Goal: Task Accomplishment & Management: Use online tool/utility

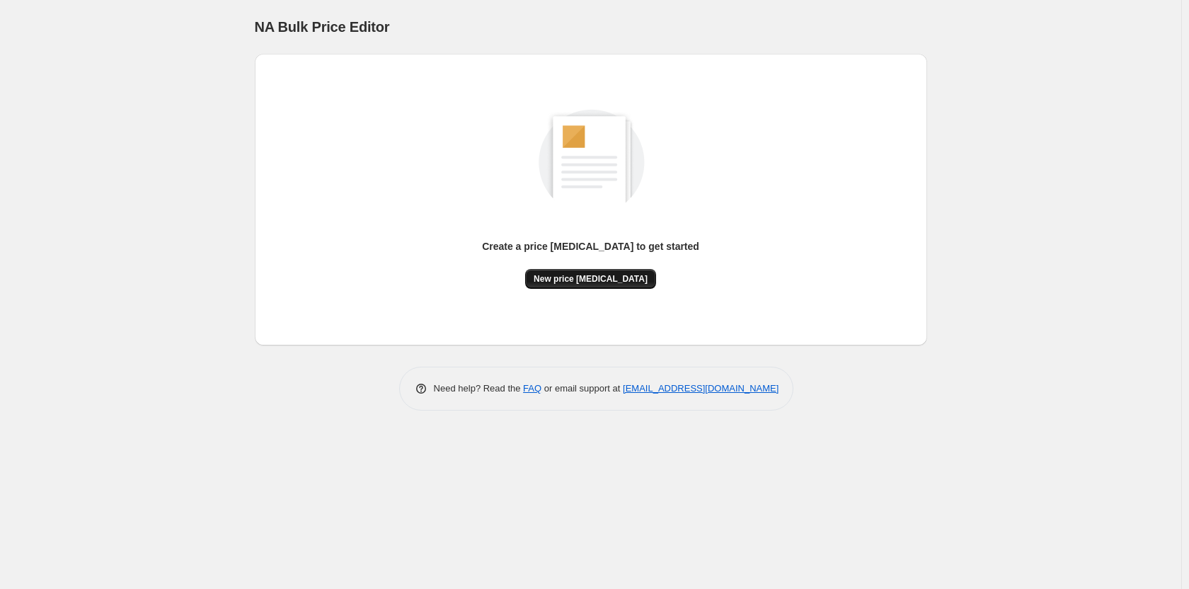
click at [576, 282] on span "New price [MEDICAL_DATA]" at bounding box center [591, 278] width 114 height 11
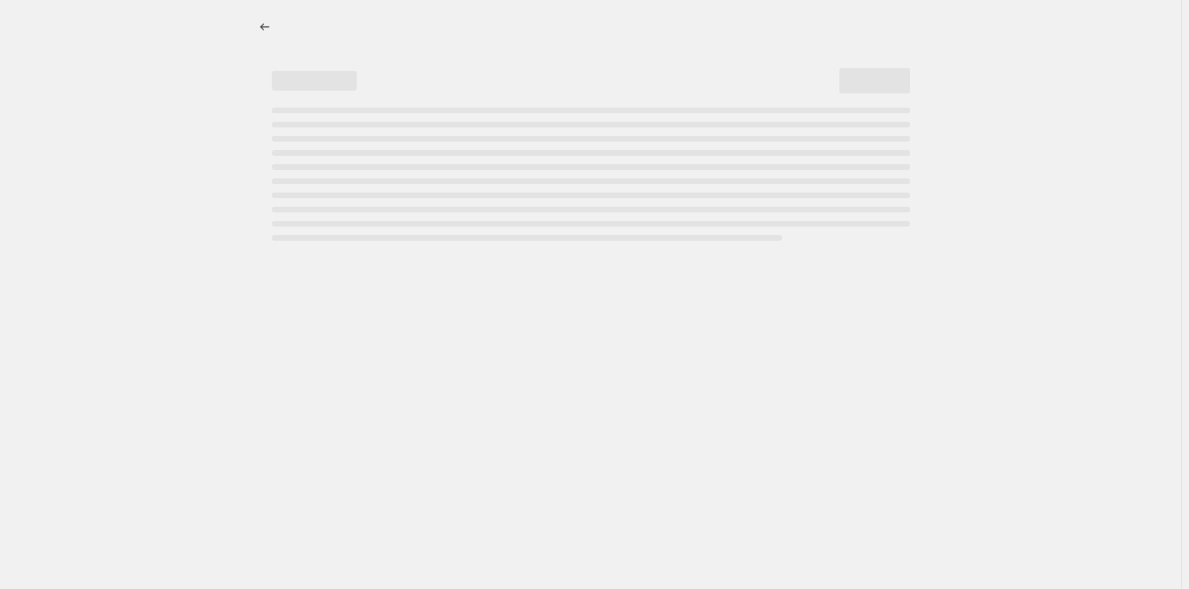
select select "percentage"
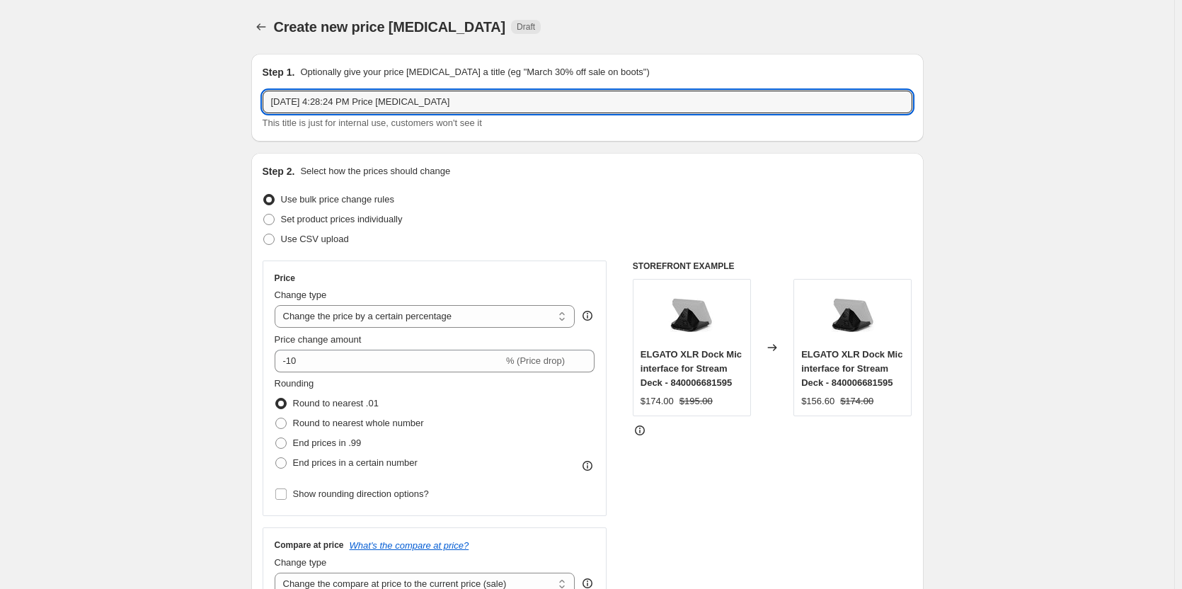
drag, startPoint x: 459, startPoint y: 103, endPoint x: 225, endPoint y: 109, distance: 233.6
type input "ASUS ROUTER AUGUST PROMO"
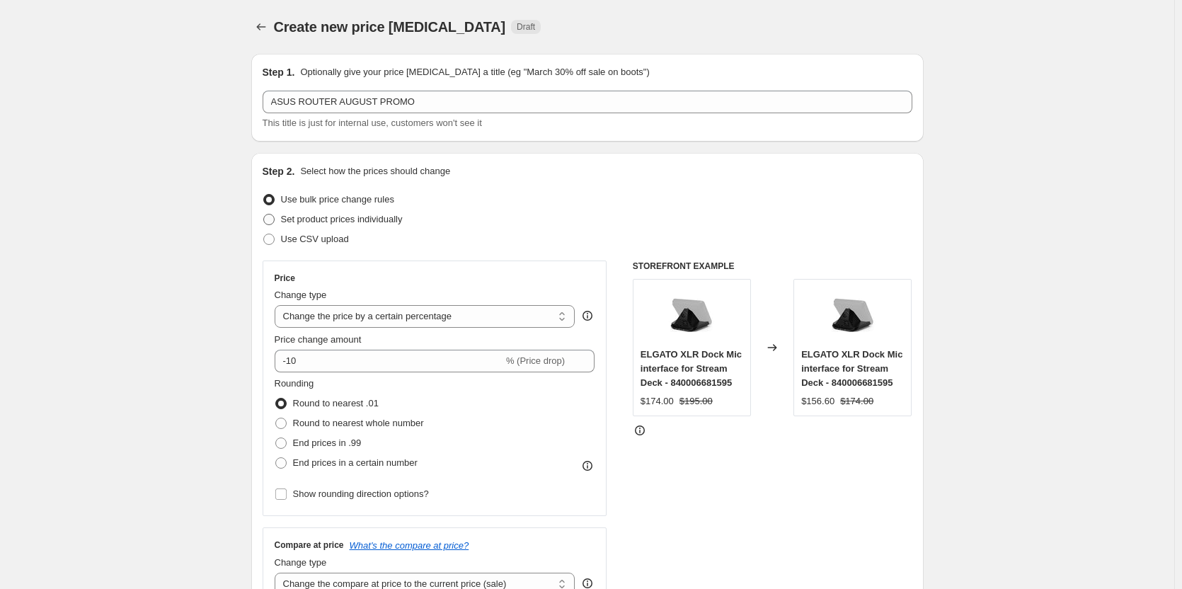
click at [274, 220] on span at bounding box center [268, 219] width 11 height 11
click at [264, 214] on input "Set product prices individually" at bounding box center [263, 214] width 1 height 1
radio input "true"
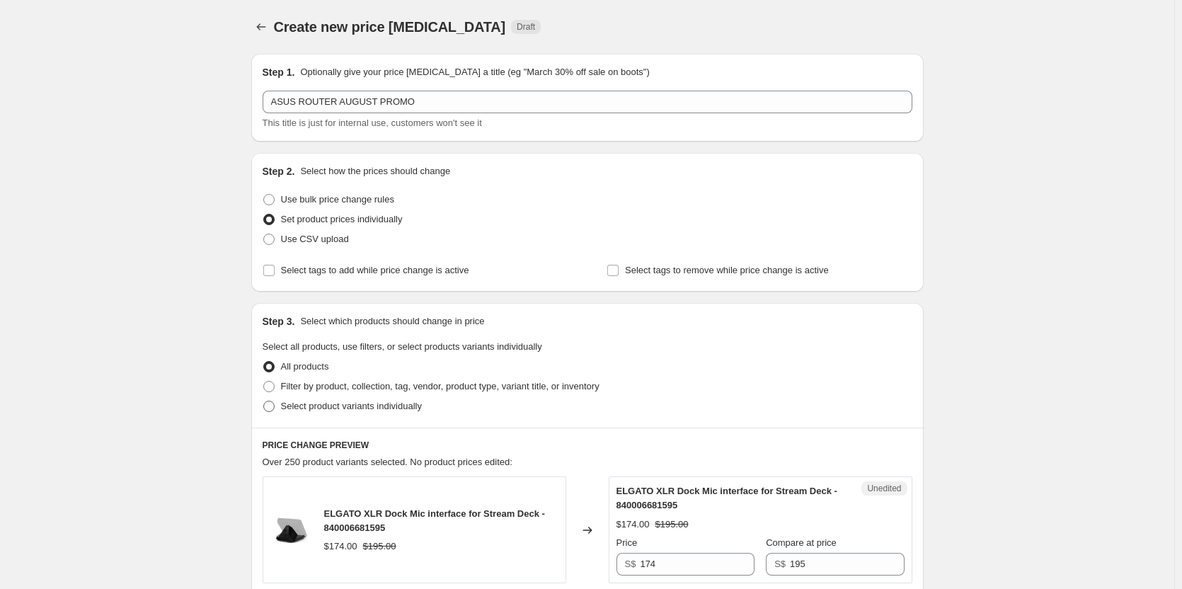
scroll to position [71, 0]
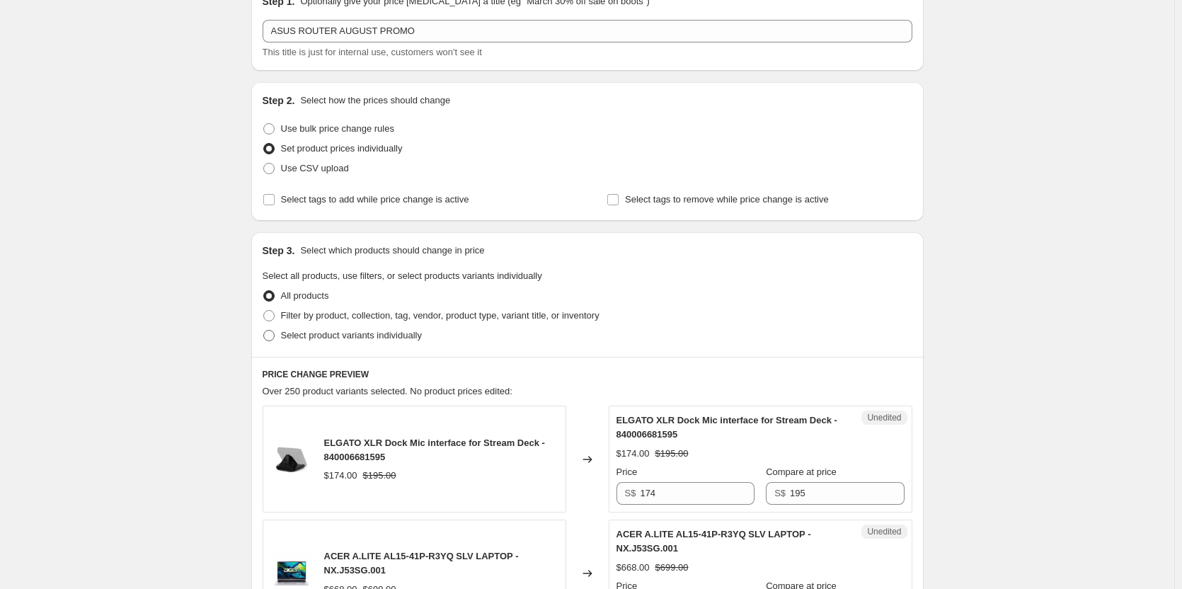
click at [271, 335] on span at bounding box center [268, 335] width 11 height 11
click at [264, 331] on input "Select product variants individually" at bounding box center [263, 330] width 1 height 1
radio input "true"
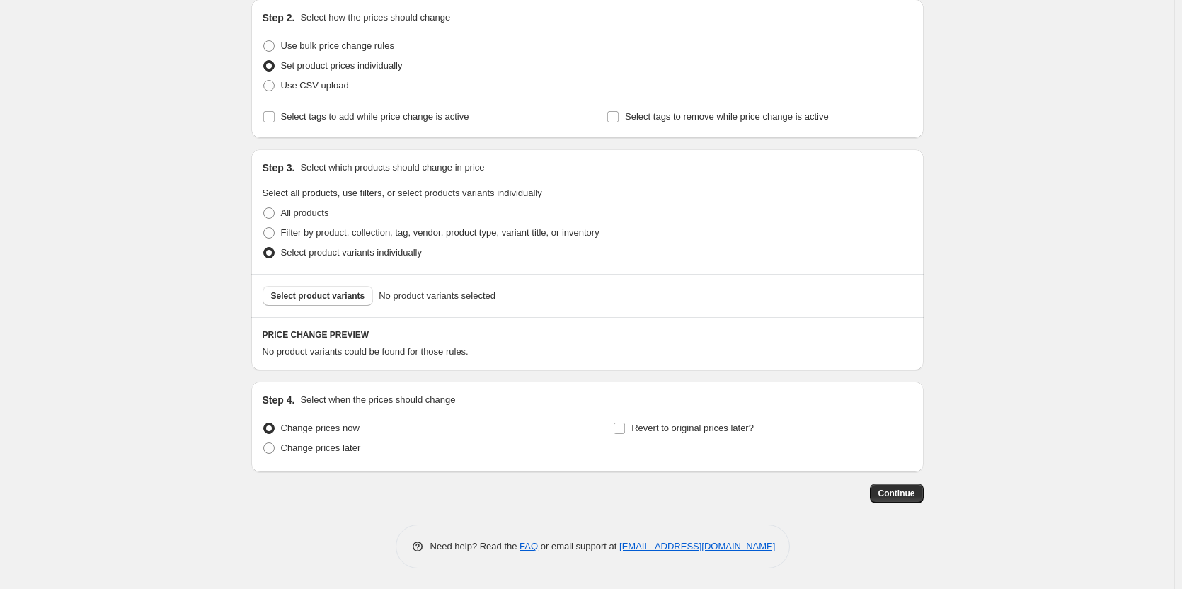
scroll to position [154, 0]
click at [331, 297] on span "Select product variants" at bounding box center [318, 294] width 94 height 11
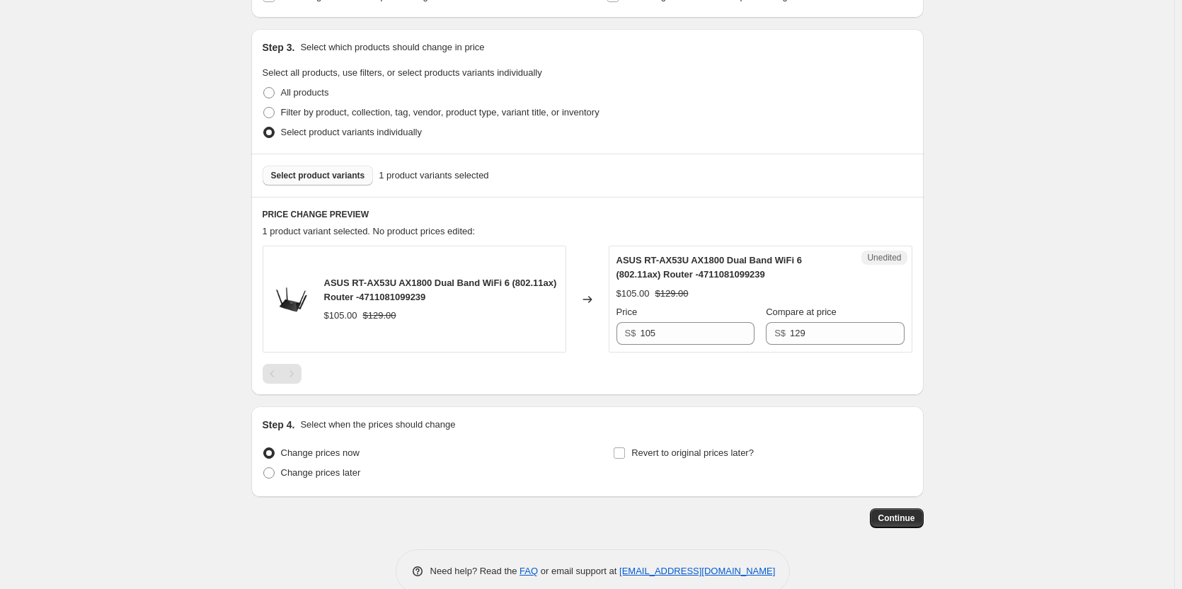
scroll to position [299, 0]
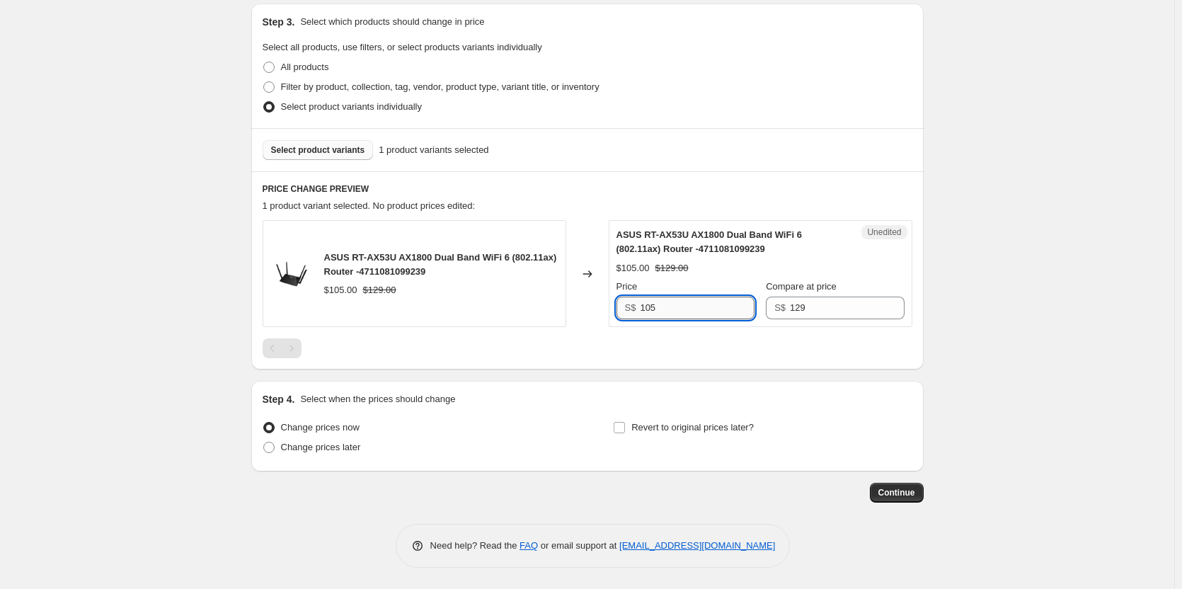
click at [699, 309] on input "105" at bounding box center [697, 308] width 114 height 23
type input "1"
click at [897, 487] on button "Continue" at bounding box center [897, 493] width 54 height 20
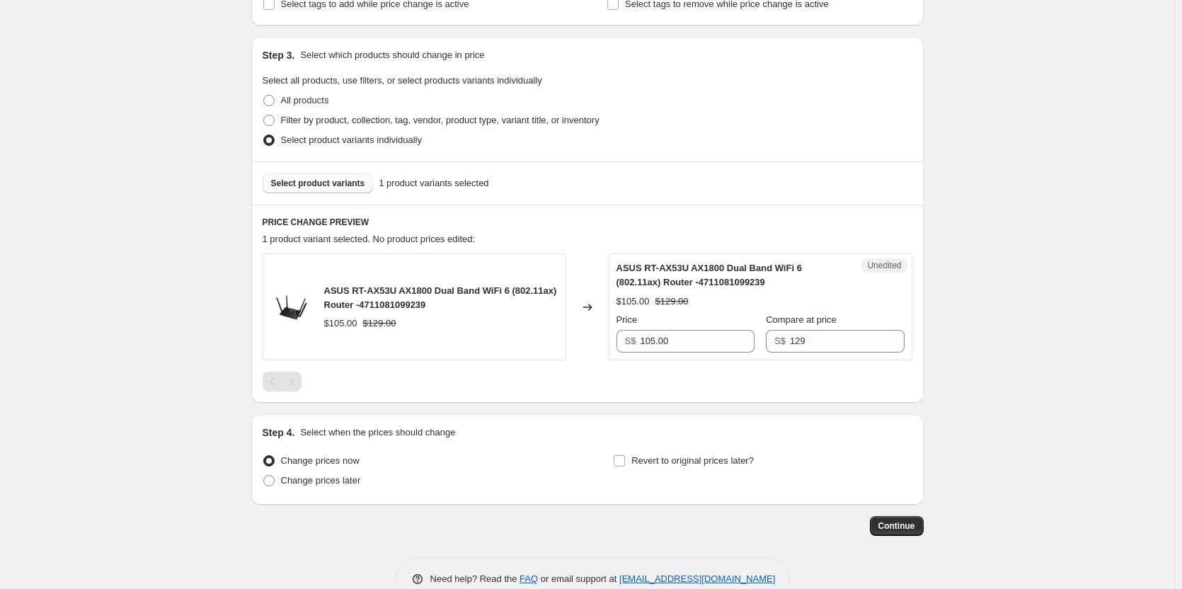
scroll to position [354, 0]
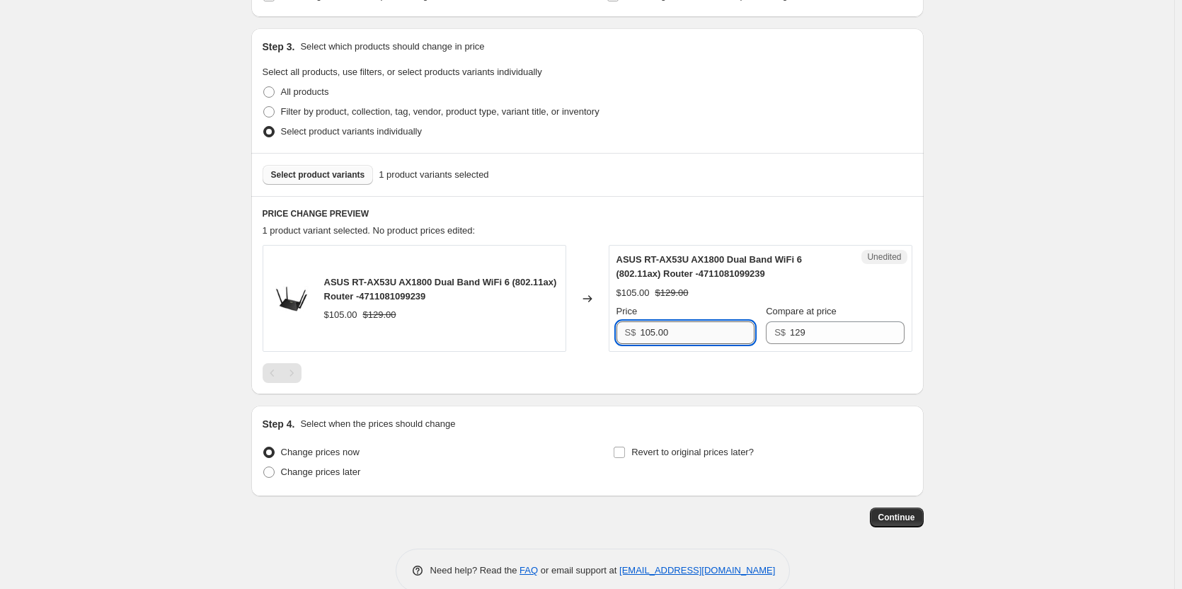
drag, startPoint x: 682, startPoint y: 328, endPoint x: 648, endPoint y: 329, distance: 33.3
click at [648, 329] on input "105.00" at bounding box center [697, 332] width 114 height 23
type input "106.00"
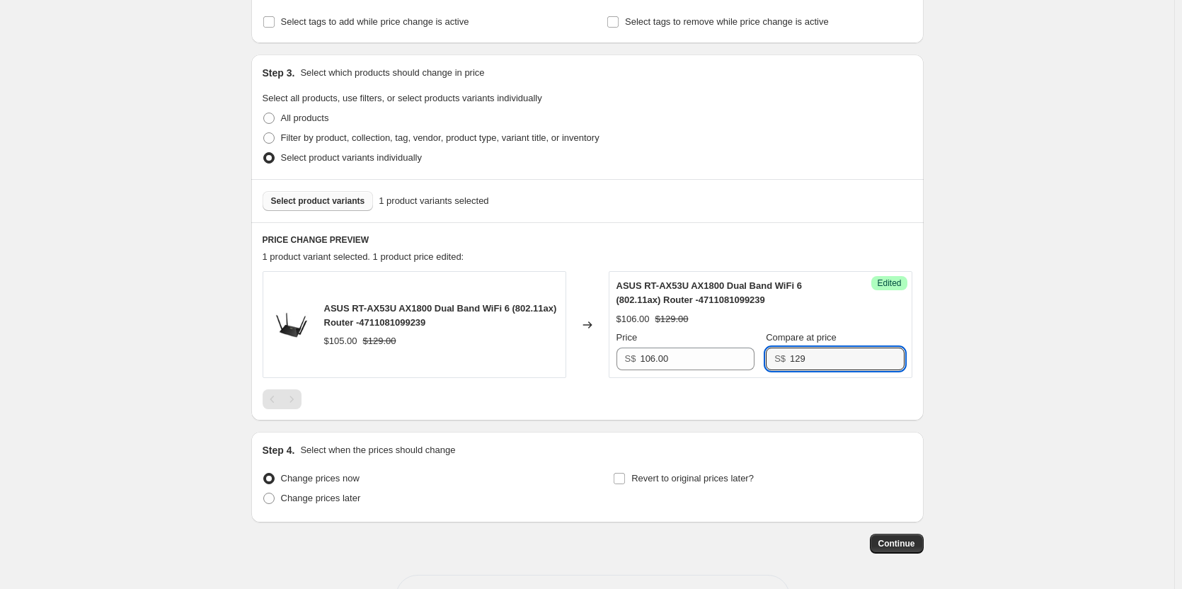
scroll to position [379, 0]
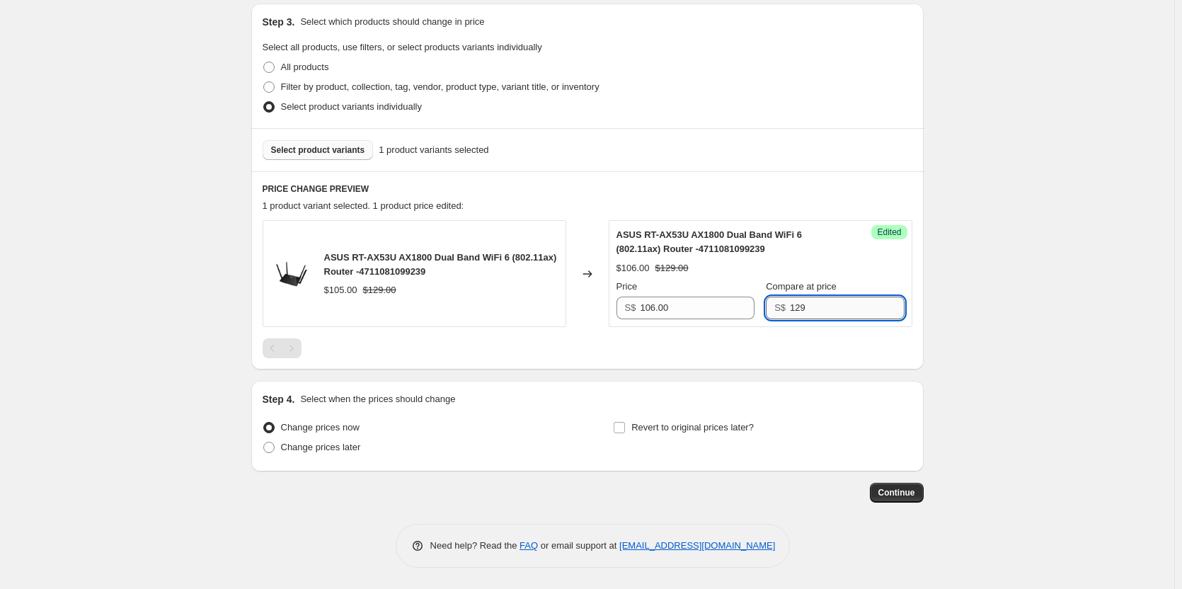
click at [812, 314] on input "129" at bounding box center [847, 308] width 114 height 23
click at [693, 311] on input "106.00" at bounding box center [697, 308] width 114 height 23
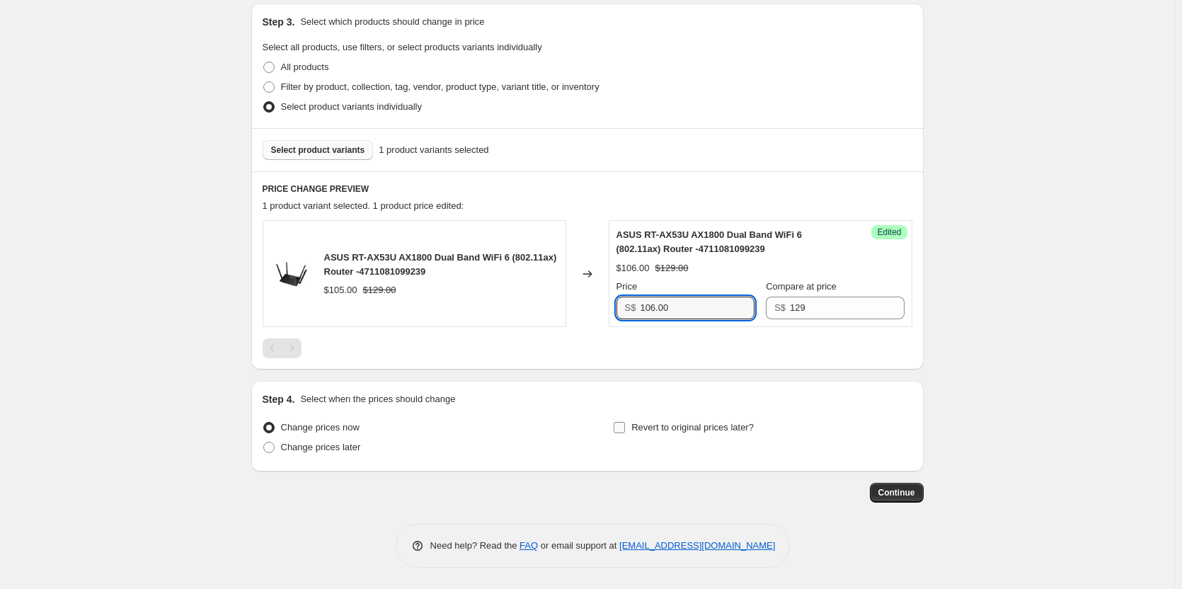
click at [625, 424] on input "Revert to original prices later?" at bounding box center [619, 427] width 11 height 11
checkbox input "true"
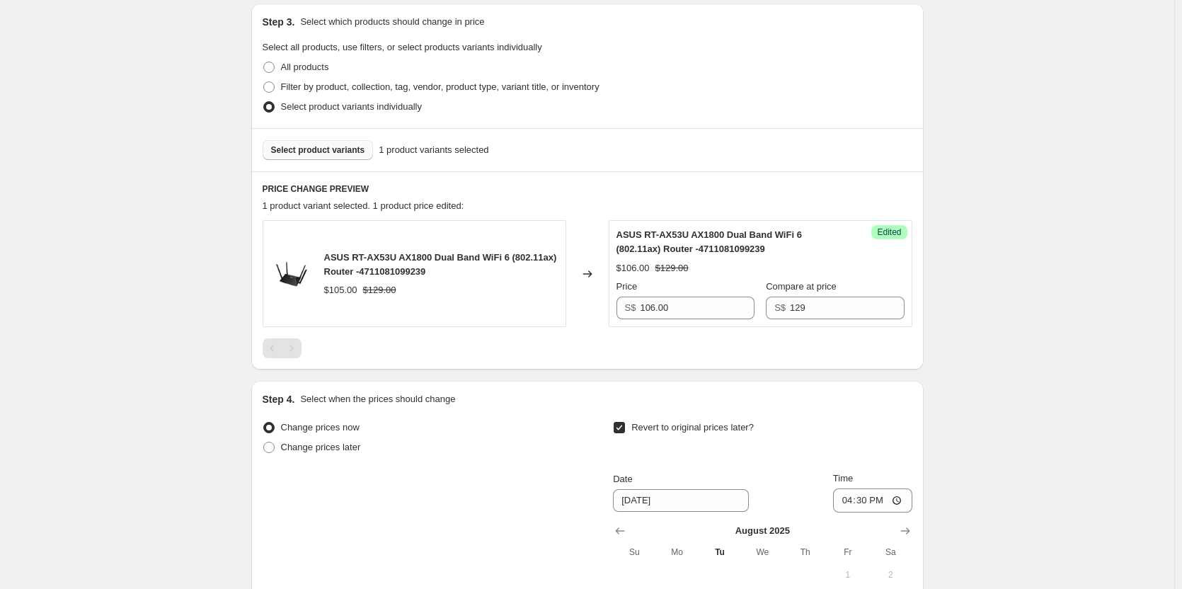
scroll to position [520, 0]
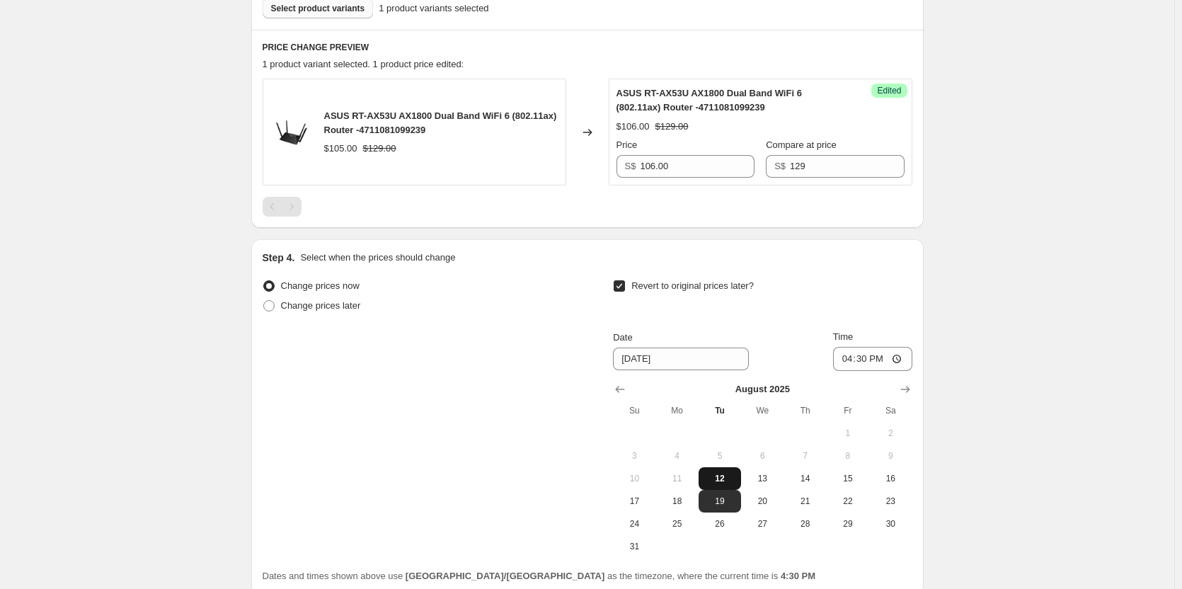
click at [725, 478] on span "12" at bounding box center [719, 478] width 31 height 11
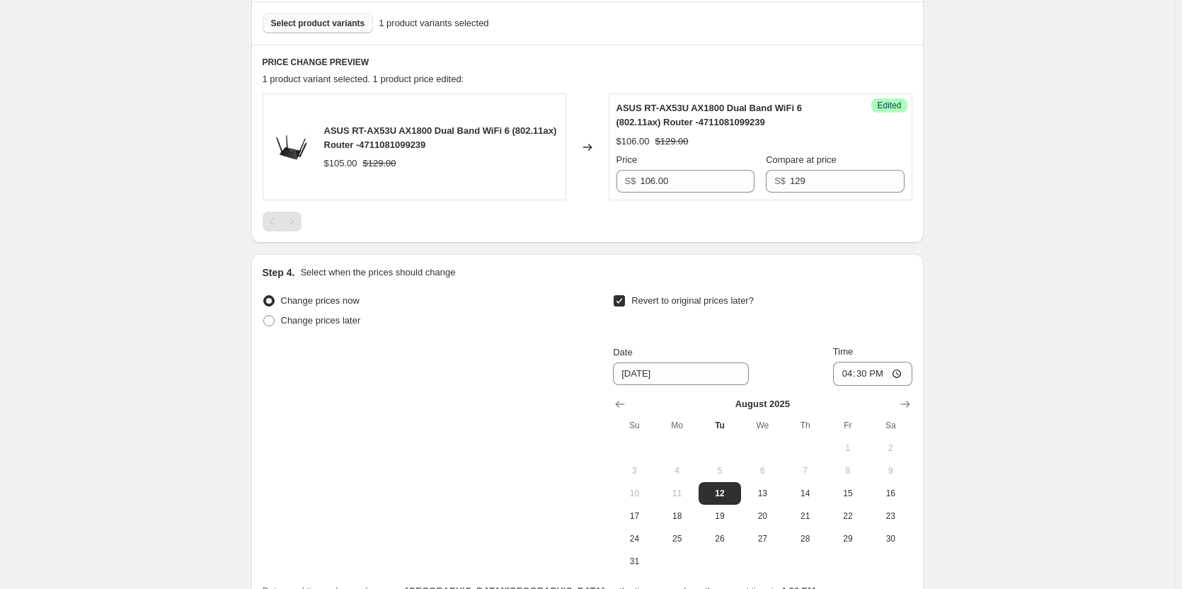
scroll to position [502, 0]
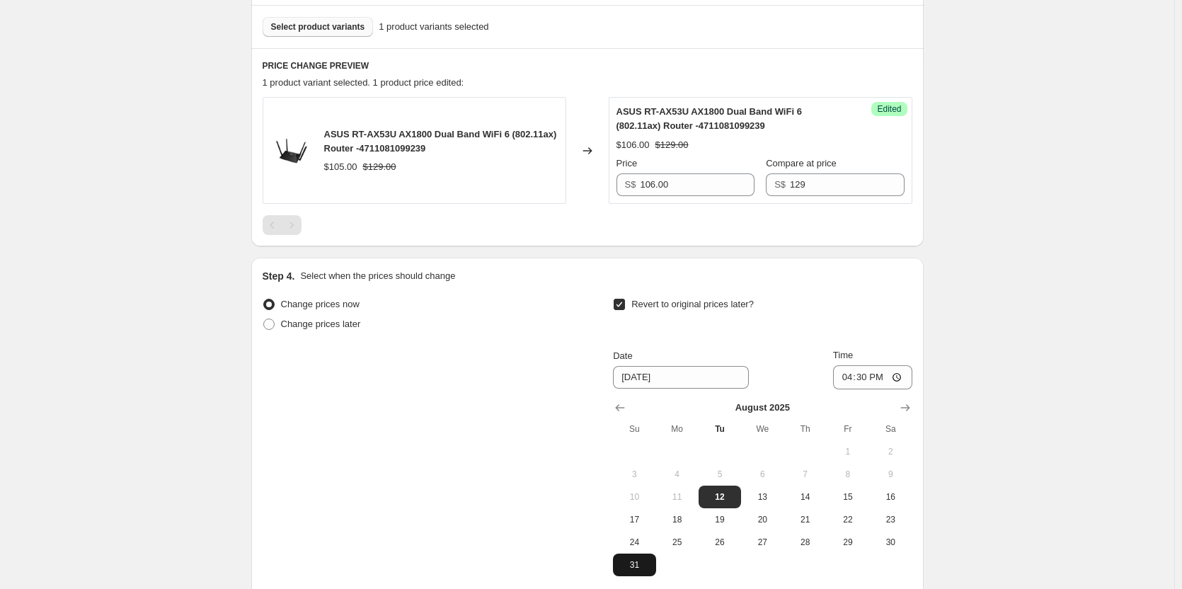
click at [636, 568] on span "31" at bounding box center [634, 564] width 31 height 11
type input "8/31/2025"
click at [901, 377] on input "16:30" at bounding box center [872, 377] width 79 height 24
type input "23:59"
click at [1067, 416] on div "Create new price change job. This page is ready Create new price change job Dra…" at bounding box center [587, 114] width 1174 height 1232
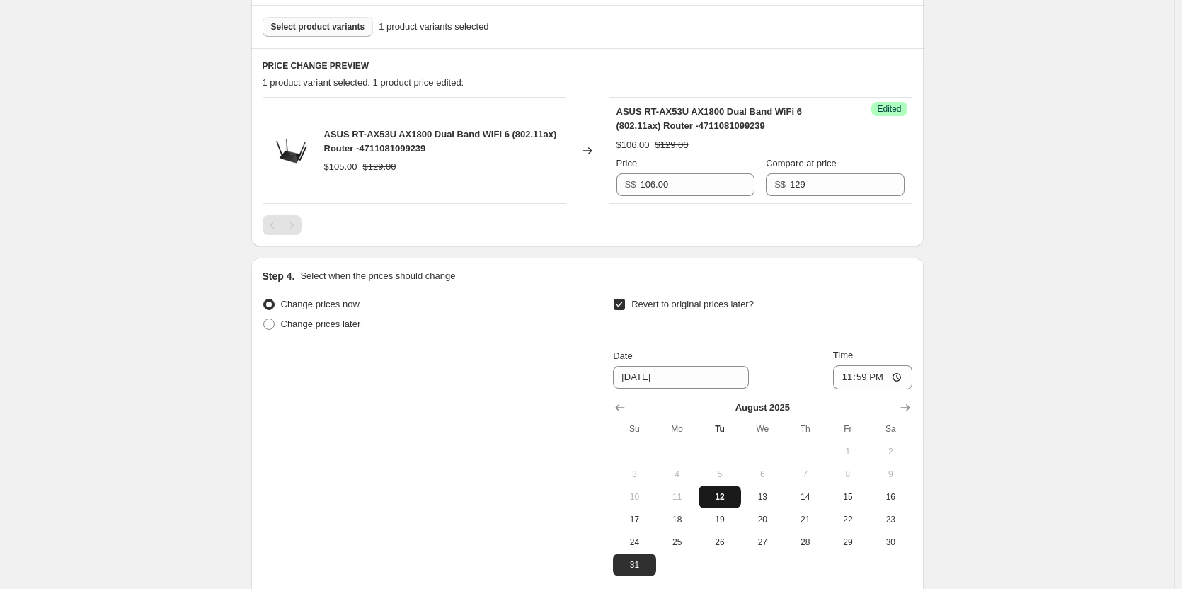
click at [727, 499] on span "12" at bounding box center [719, 496] width 31 height 11
type input "8/12/2025"
click at [902, 378] on input "23:59" at bounding box center [872, 377] width 79 height 24
click at [1018, 448] on div "Create new price change job. This page is ready Create new price change job Dra…" at bounding box center [587, 114] width 1174 height 1232
click at [872, 379] on input "16:31" at bounding box center [872, 377] width 79 height 24
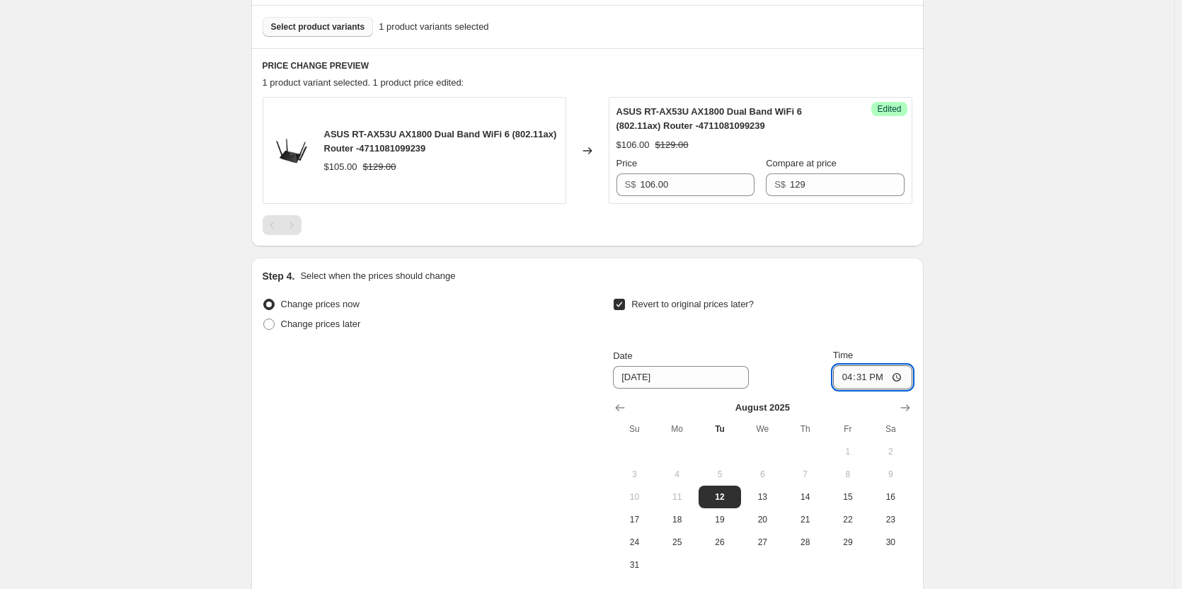
click at [869, 375] on input "16:31" at bounding box center [872, 377] width 79 height 24
click at [878, 372] on input "16:31" at bounding box center [872, 377] width 79 height 24
click at [899, 372] on input "16:31" at bounding box center [872, 377] width 79 height 24
type input "16:33"
click at [994, 420] on div "Create new price change job. This page is ready Create new price change job Dra…" at bounding box center [587, 114] width 1174 height 1232
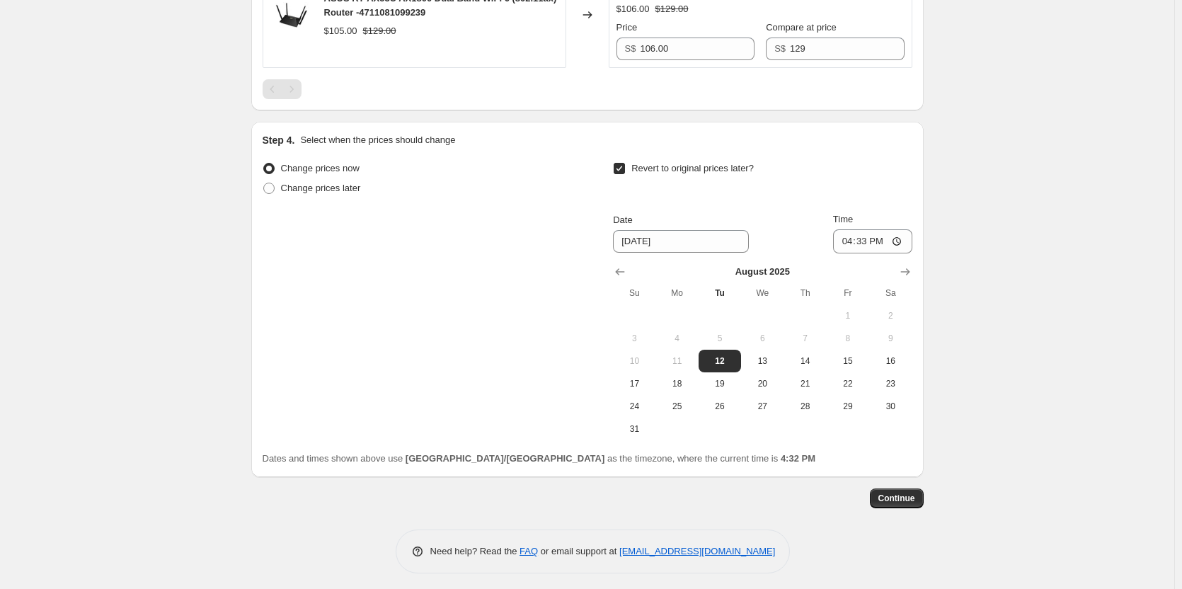
scroll to position [643, 0]
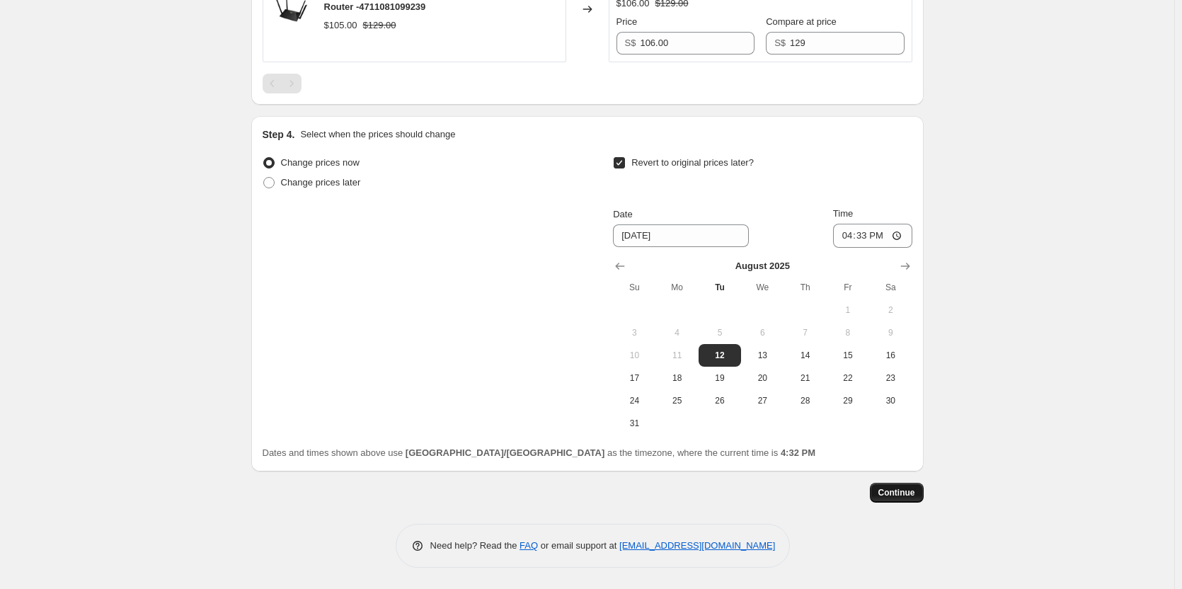
click at [901, 490] on span "Continue" at bounding box center [896, 492] width 37 height 11
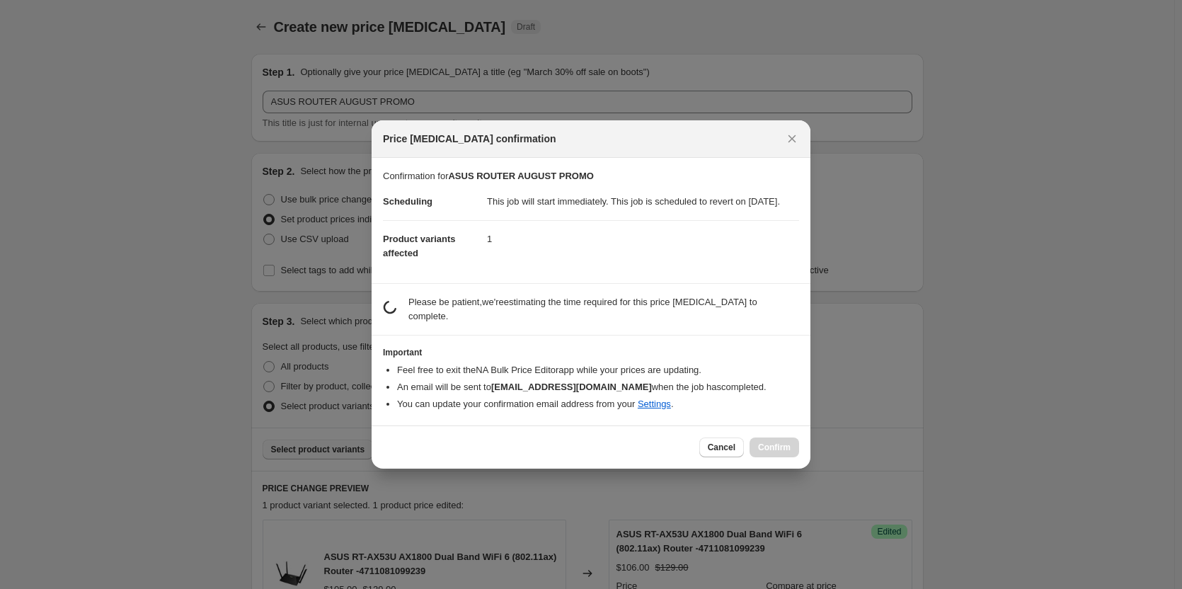
scroll to position [564, 0]
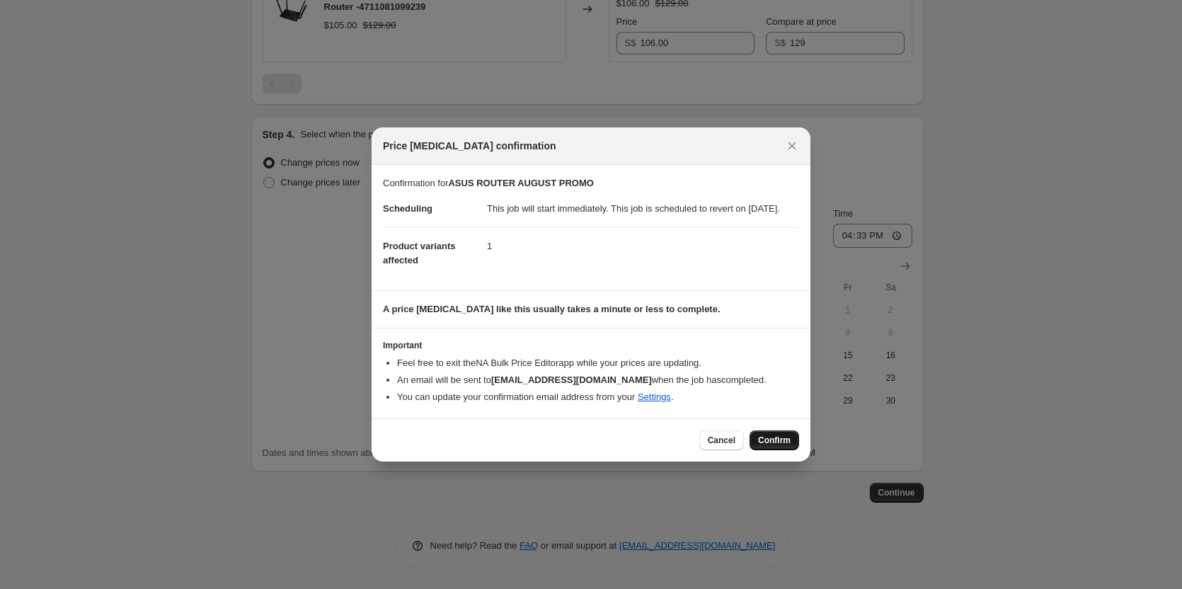
click at [775, 446] on span "Confirm" at bounding box center [774, 440] width 33 height 11
